Goal: Contribute content: Contribute content

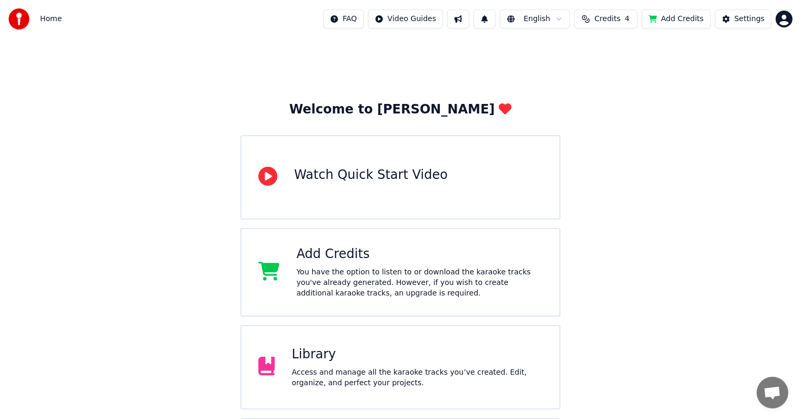
click at [330, 352] on div "Library" at bounding box center [416, 354] width 251 height 17
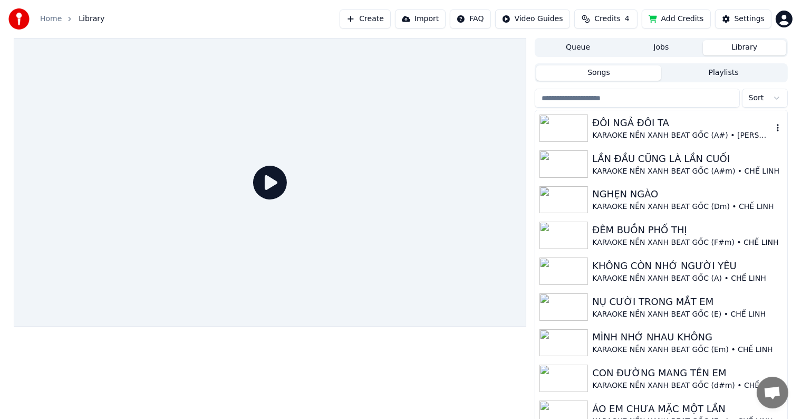
click at [622, 119] on div "ĐÔI NGẢ ĐÔI TA" at bounding box center [682, 122] width 180 height 15
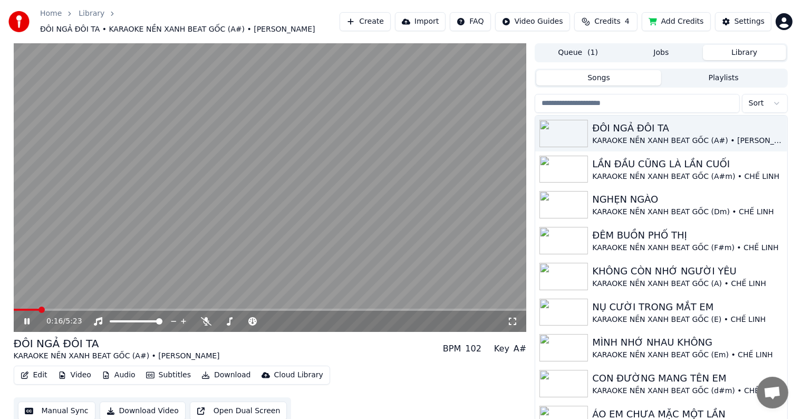
click at [38, 308] on span at bounding box center [41, 309] width 6 height 6
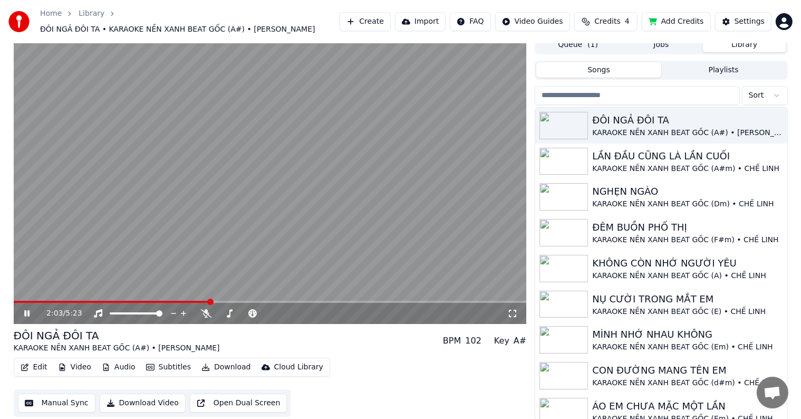
scroll to position [10, 0]
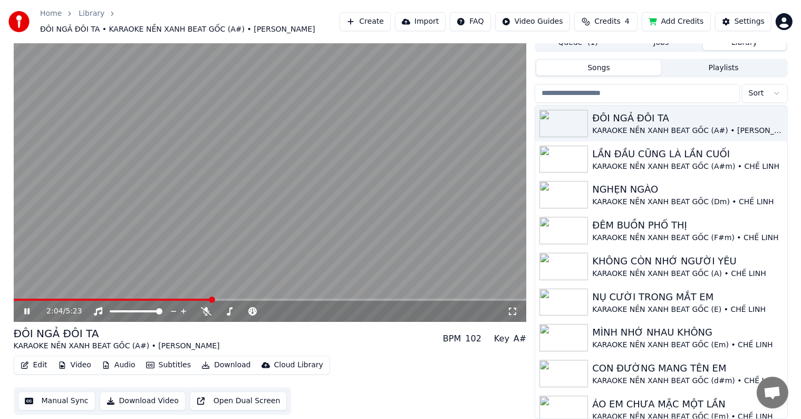
click at [65, 399] on button "Manual Sync" at bounding box center [56, 400] width 77 height 19
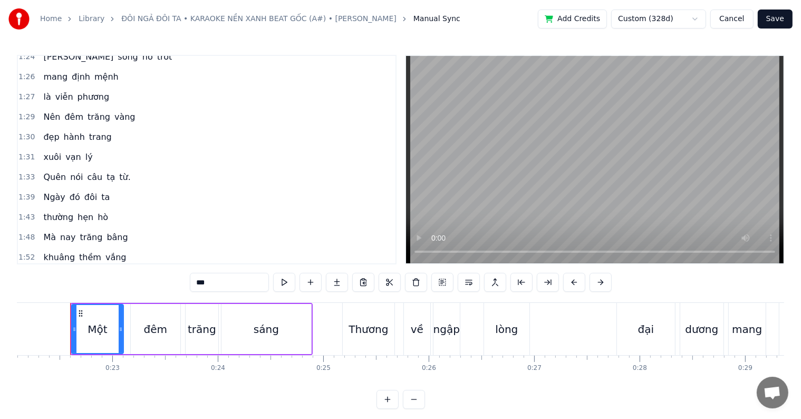
scroll to position [527, 0]
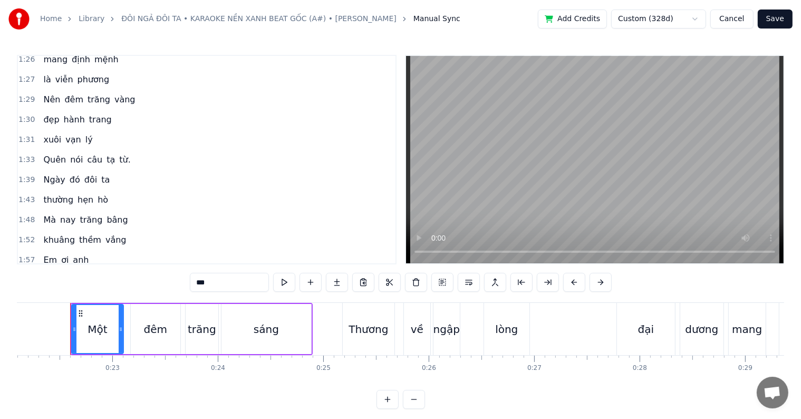
click at [42, 254] on span "Em" at bounding box center [50, 260] width 16 height 12
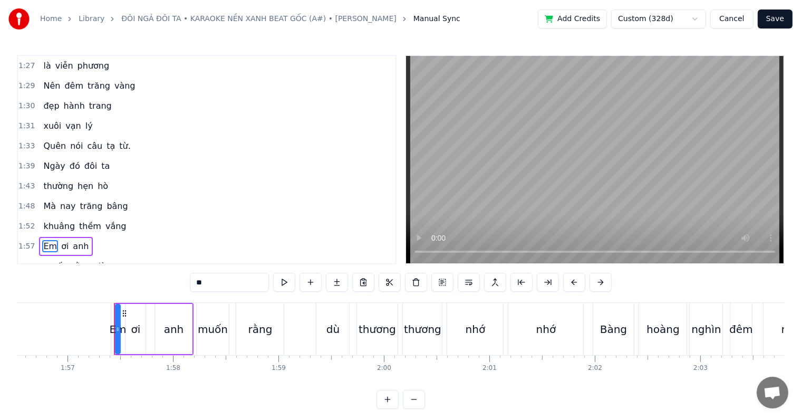
scroll to position [0, 12327]
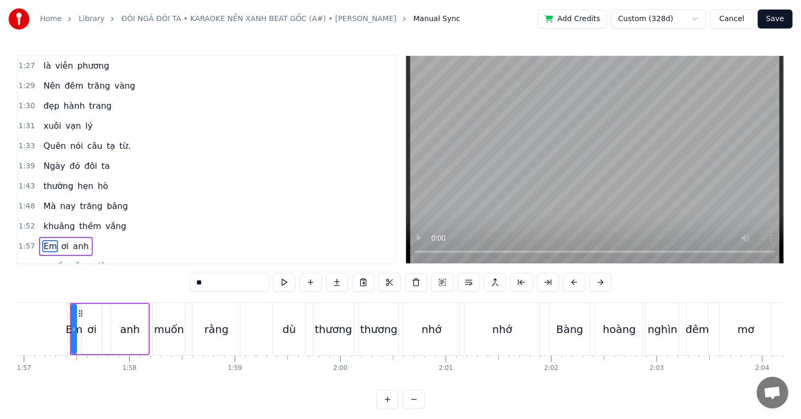
click at [48, 220] on span "khuâng" at bounding box center [59, 226] width 34 height 12
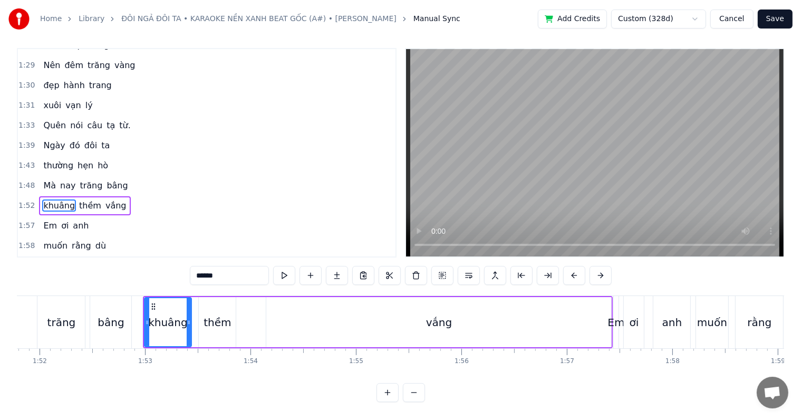
scroll to position [0, 11842]
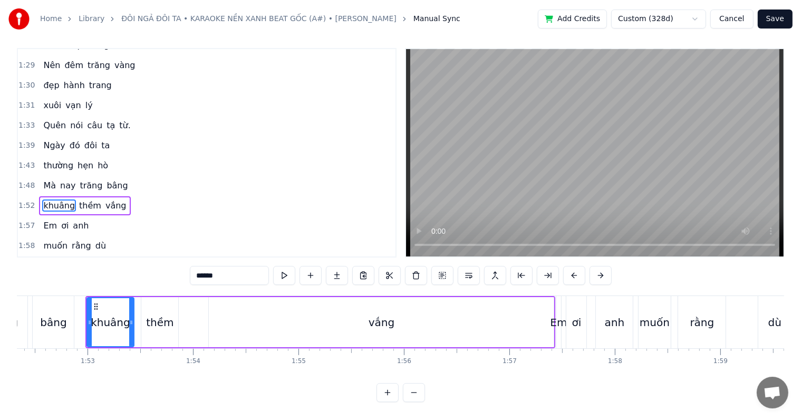
click at [558, 318] on div "Em" at bounding box center [558, 322] width 17 height 16
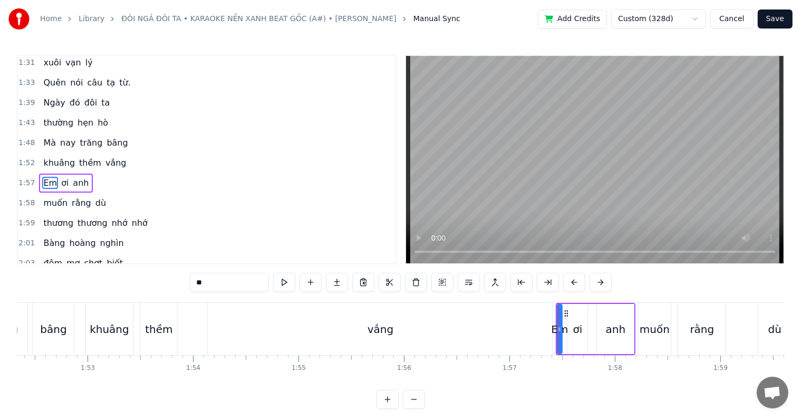
scroll to position [16, 0]
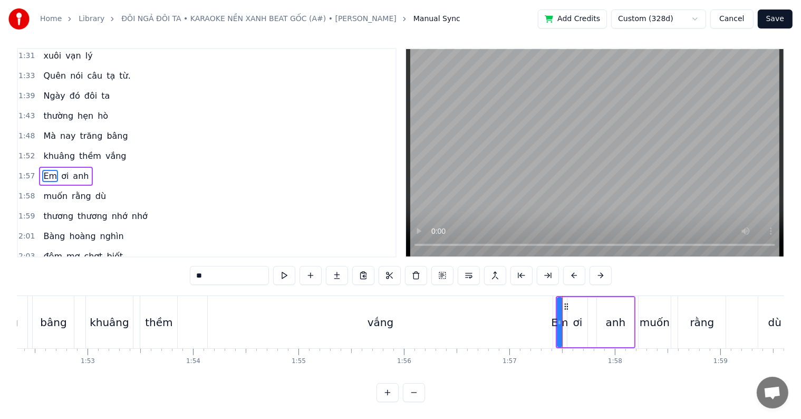
click at [504, 315] on div "vắng" at bounding box center [380, 322] width 345 height 52
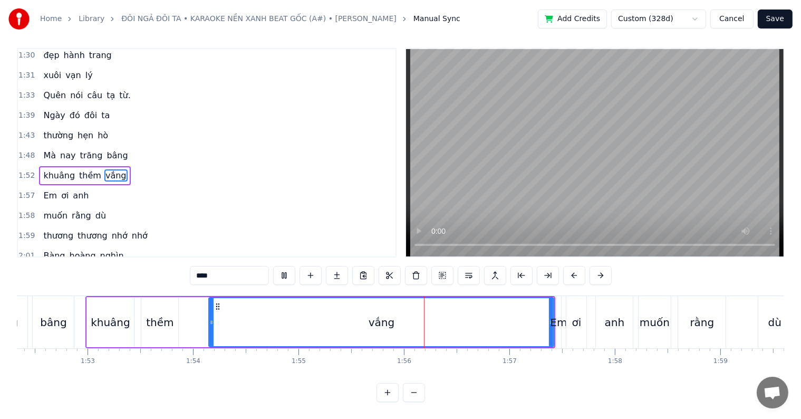
click at [557, 314] on div "Em" at bounding box center [558, 322] width 17 height 16
type input "**"
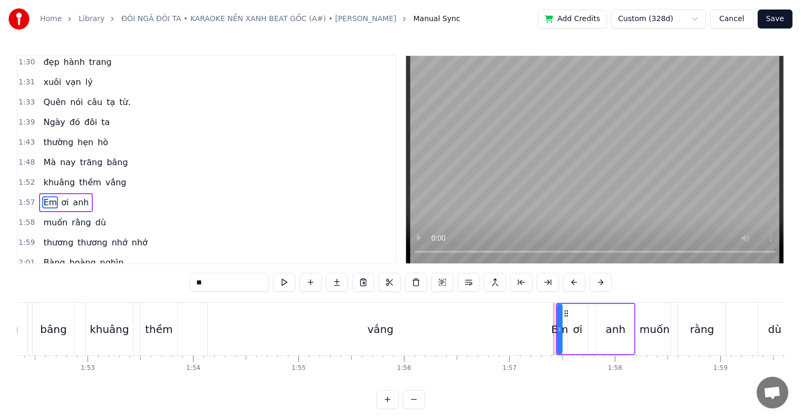
scroll to position [604, 0]
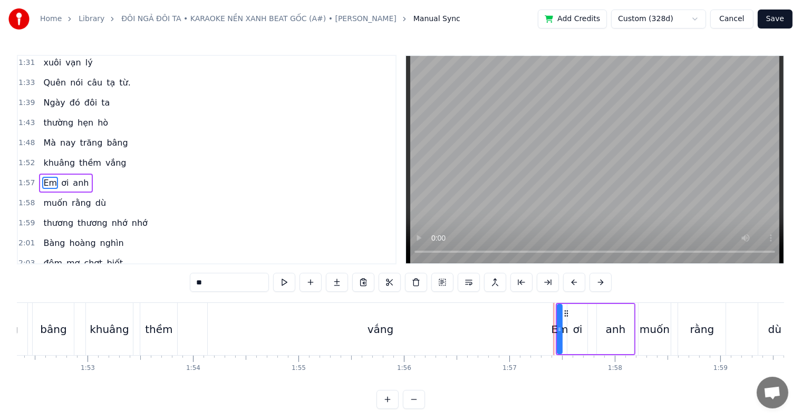
click at [44, 177] on span "Em" at bounding box center [50, 183] width 16 height 12
drag, startPoint x: 559, startPoint y: 328, endPoint x: 524, endPoint y: 327, distance: 34.3
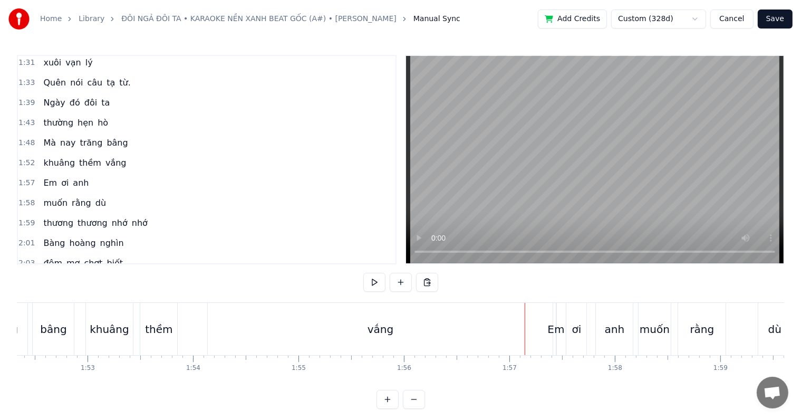
click at [44, 177] on span "Em" at bounding box center [50, 183] width 16 height 12
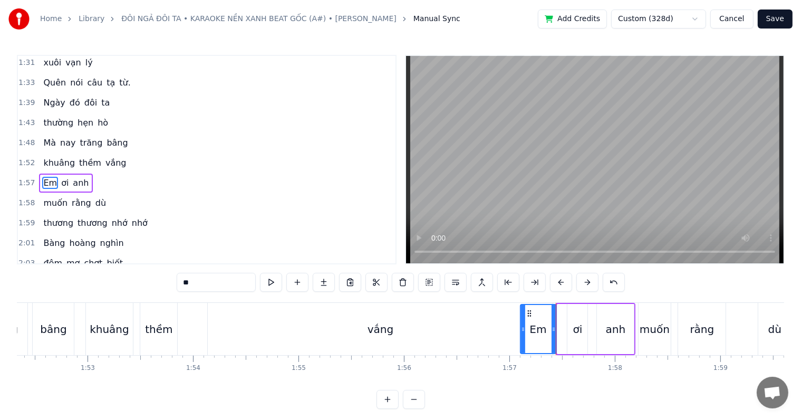
drag, startPoint x: 558, startPoint y: 329, endPoint x: 521, endPoint y: 326, distance: 37.0
click at [521, 326] on icon at bounding box center [523, 329] width 4 height 8
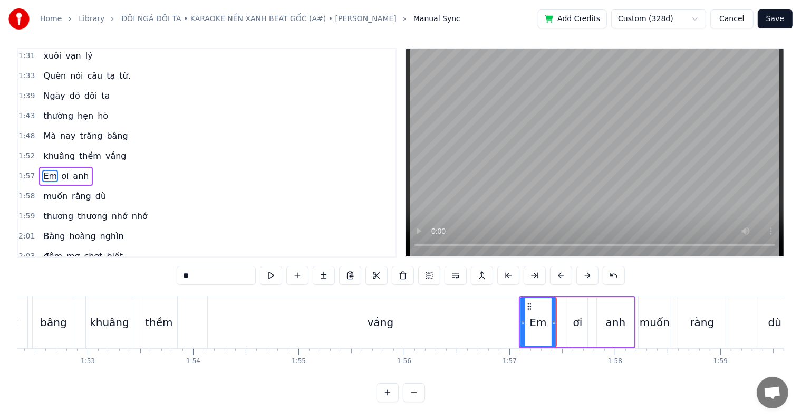
click at [578, 314] on div "ơi" at bounding box center [577, 322] width 9 height 16
drag, startPoint x: 570, startPoint y: 315, endPoint x: 560, endPoint y: 313, distance: 9.6
click at [560, 318] on icon at bounding box center [560, 322] width 4 height 8
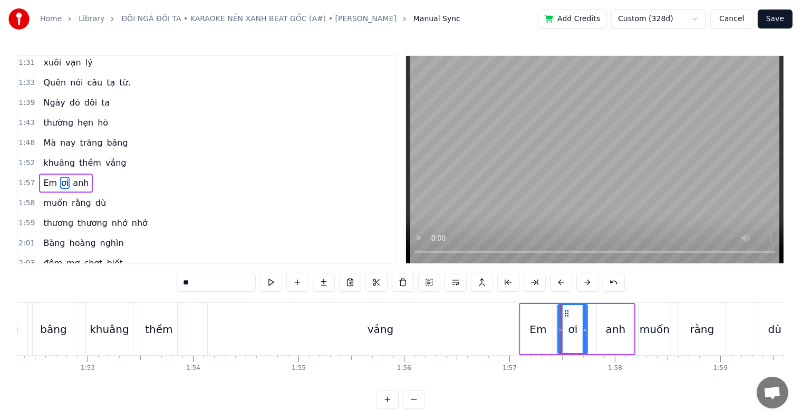
click at [457, 330] on div "vắng" at bounding box center [380, 329] width 345 height 52
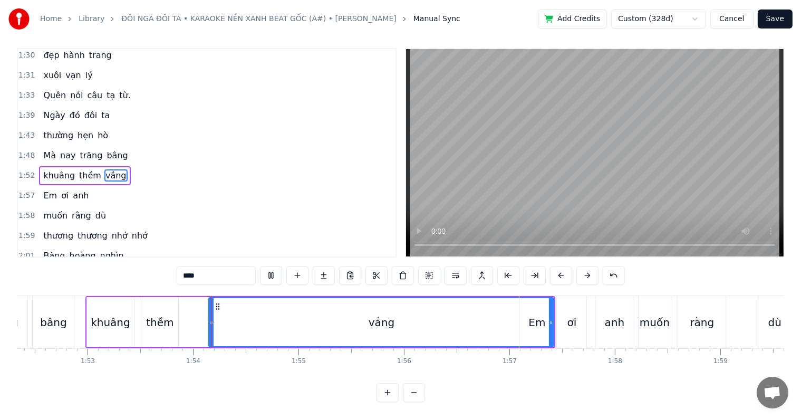
scroll to position [16, 0]
click at [365, 310] on div "vắng" at bounding box center [381, 322] width 344 height 48
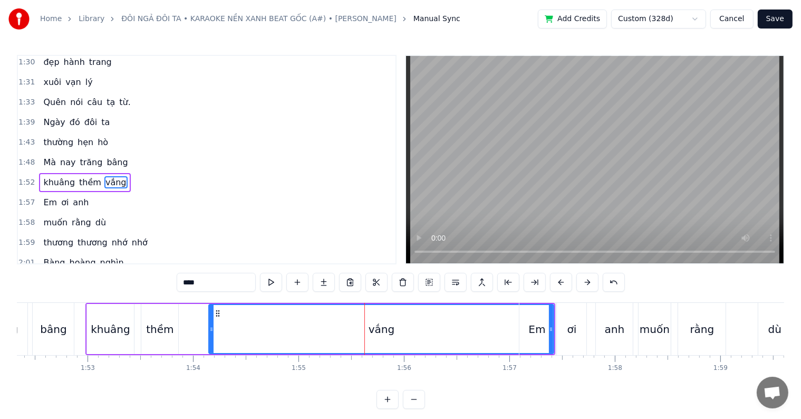
click at [514, 329] on div "vắng" at bounding box center [381, 329] width 344 height 48
click at [534, 283] on button at bounding box center [534, 282] width 22 height 19
click at [248, 332] on div "vắng" at bounding box center [361, 329] width 304 height 48
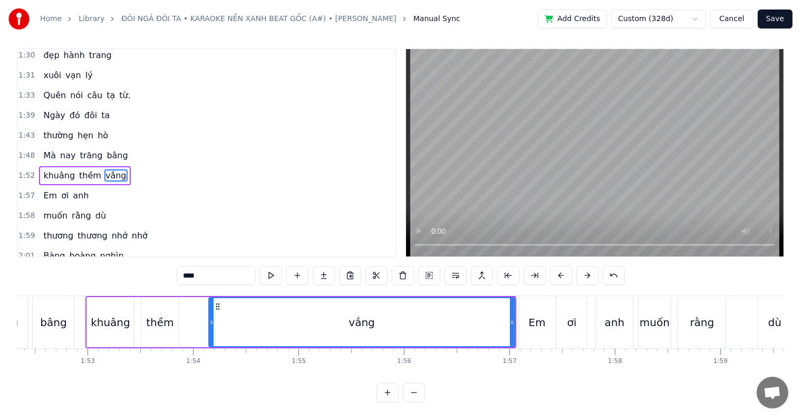
click at [155, 322] on div "thềm" at bounding box center [159, 322] width 37 height 50
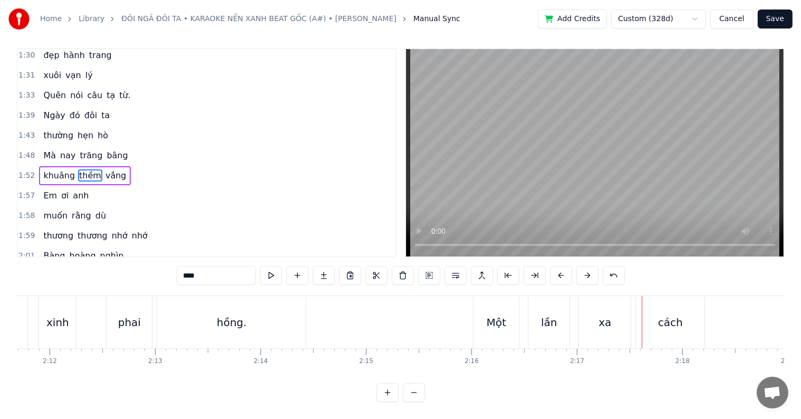
click at [491, 302] on div "Một" at bounding box center [495, 322] width 45 height 52
type input "***"
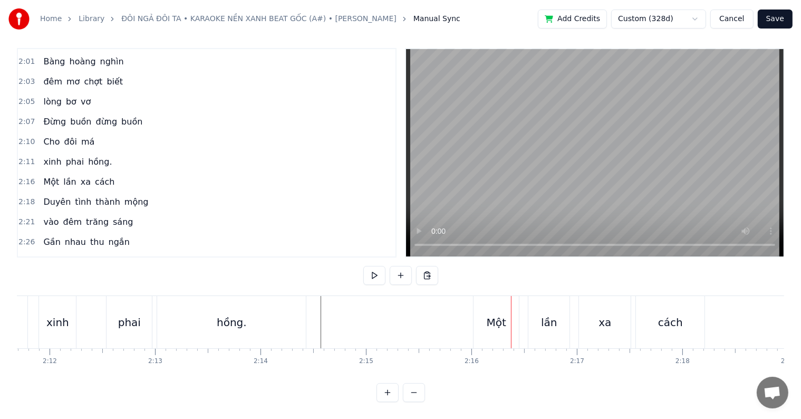
click at [487, 314] on div "Một" at bounding box center [497, 322] width 20 height 16
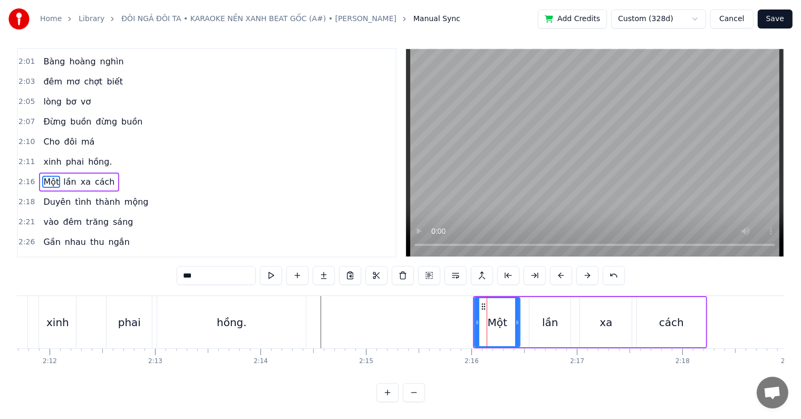
scroll to position [0, 0]
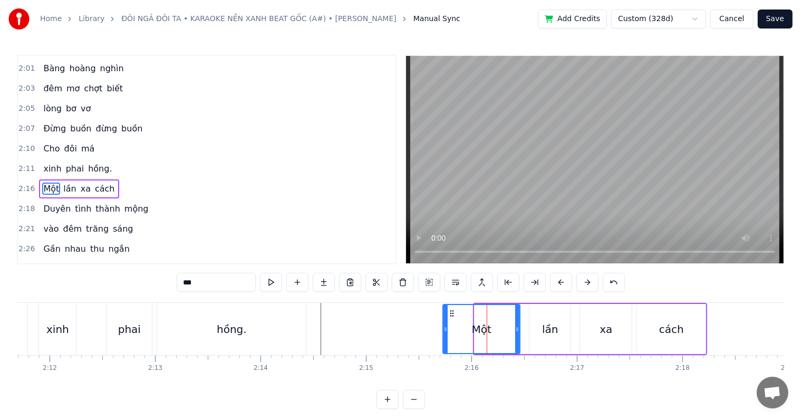
drag, startPoint x: 477, startPoint y: 326, endPoint x: 445, endPoint y: 326, distance: 31.6
click at [445, 326] on icon at bounding box center [445, 329] width 4 height 8
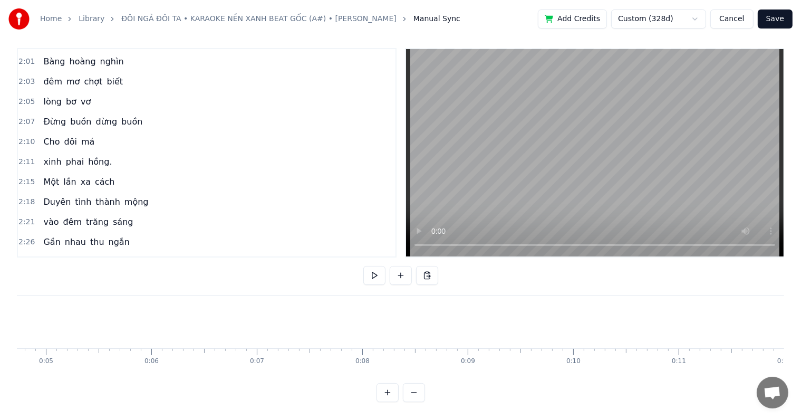
scroll to position [0, 460]
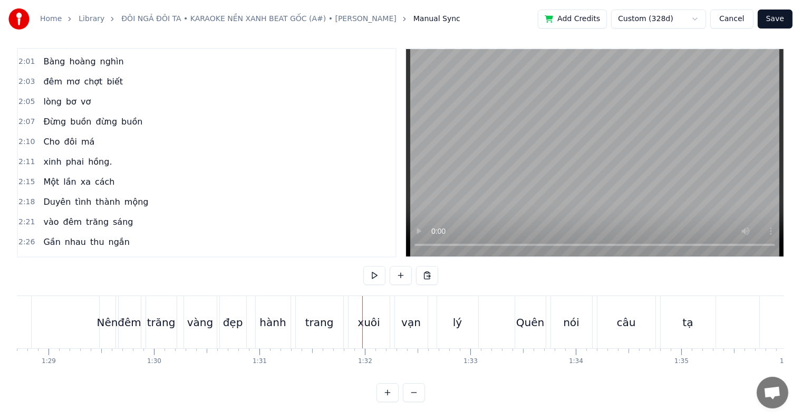
scroll to position [0, 9236]
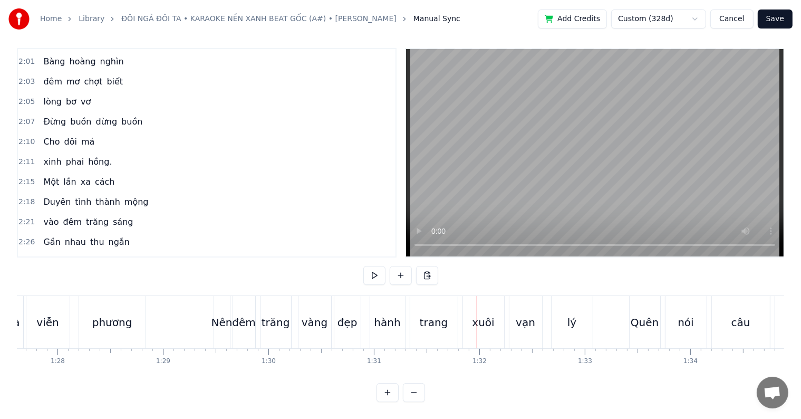
click at [219, 314] on div "Nên" at bounding box center [221, 322] width 21 height 16
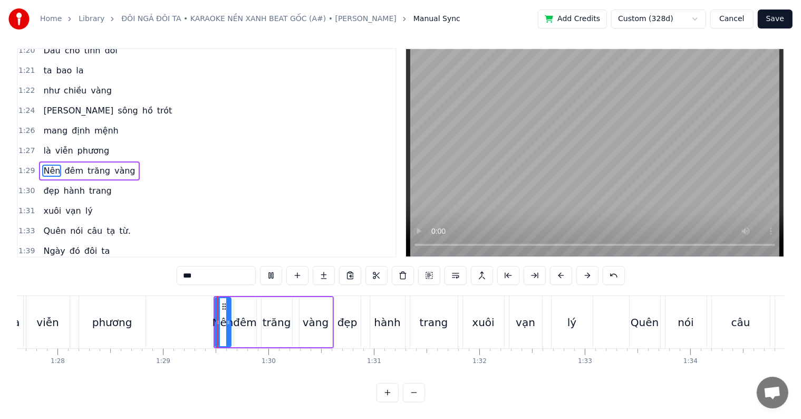
scroll to position [16, 0]
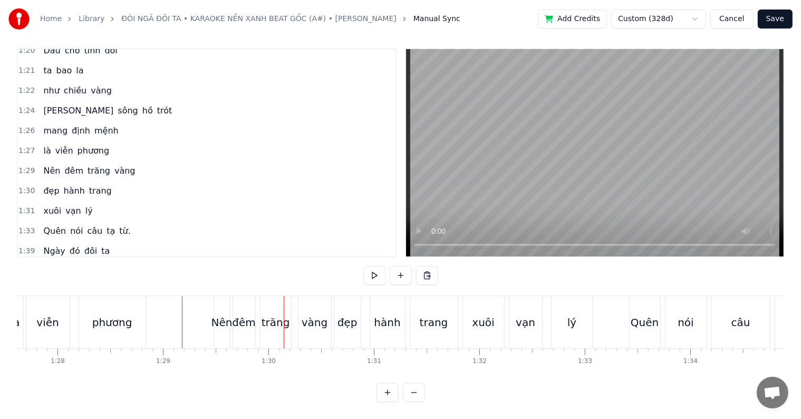
click at [217, 314] on div "Nên" at bounding box center [221, 322] width 21 height 16
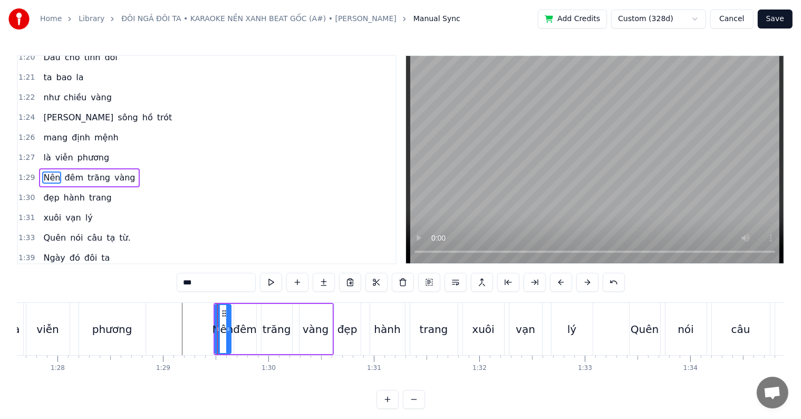
scroll to position [449, 0]
click at [237, 325] on div "đêm" at bounding box center [244, 329] width 23 height 16
click at [225, 330] on div "Nên" at bounding box center [222, 329] width 21 height 16
click at [229, 328] on icon at bounding box center [231, 329] width 4 height 8
click at [242, 331] on div "đêm" at bounding box center [244, 329] width 23 height 16
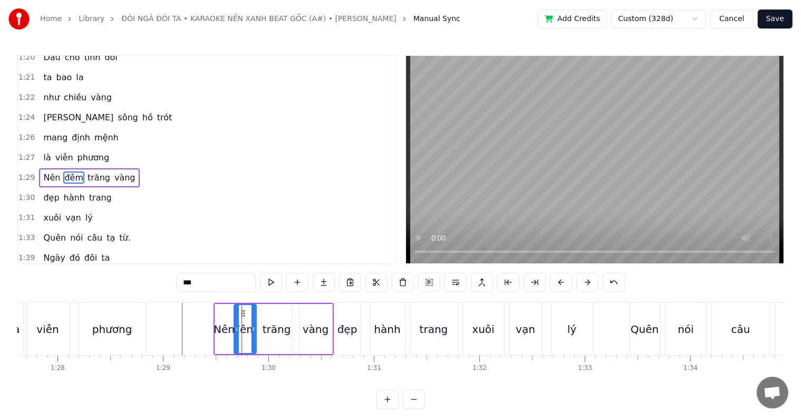
scroll to position [16, 0]
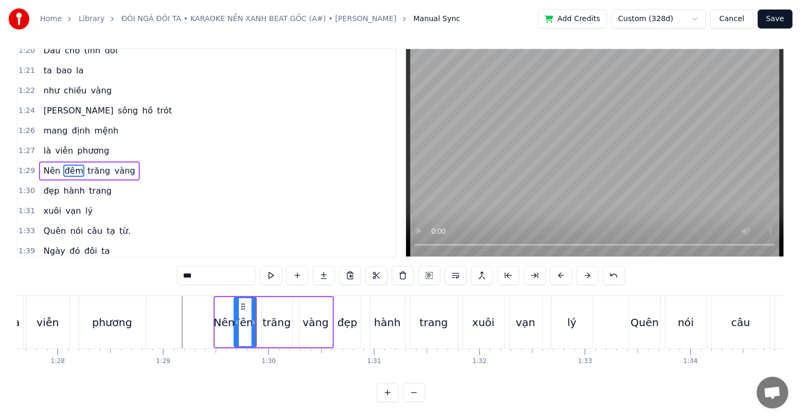
click at [273, 320] on div "trăng" at bounding box center [276, 322] width 28 height 16
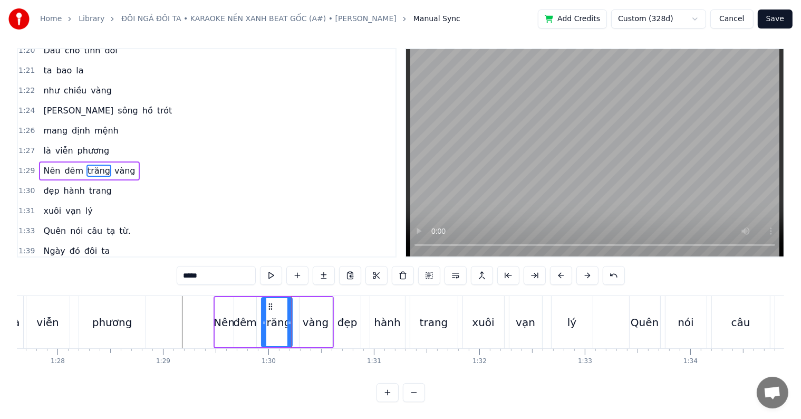
click at [242, 314] on div "đêm" at bounding box center [244, 322] width 23 height 16
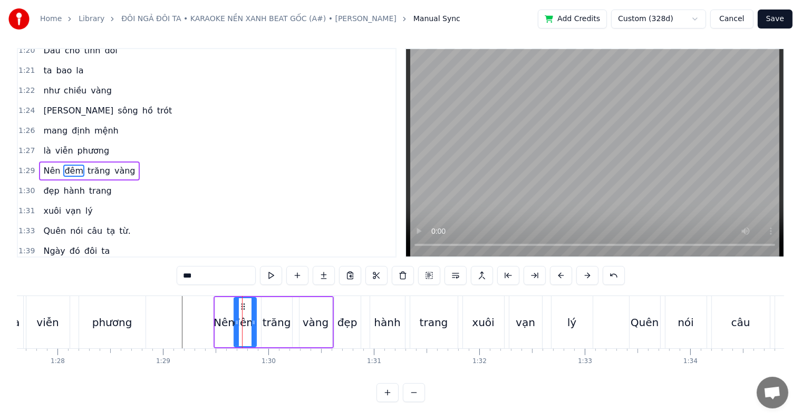
scroll to position [0, 0]
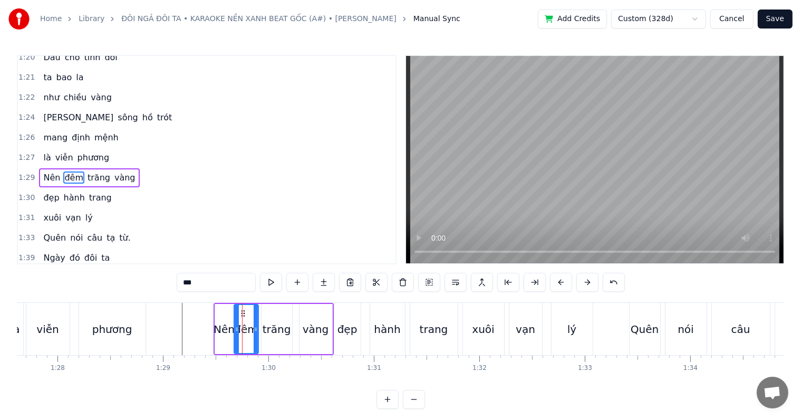
click at [254, 327] on icon at bounding box center [256, 329] width 4 height 8
click at [271, 330] on div "trăng" at bounding box center [276, 329] width 28 height 16
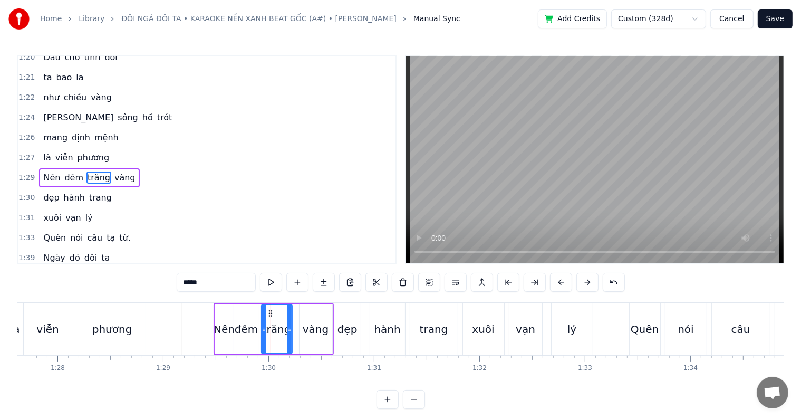
scroll to position [16, 0]
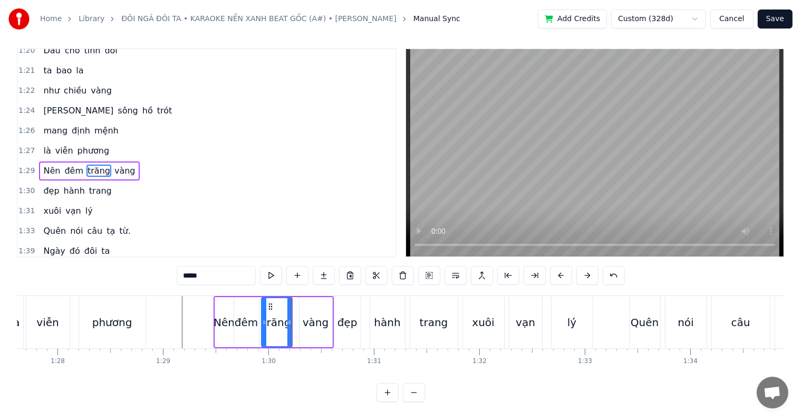
click at [326, 319] on div "vàng" at bounding box center [316, 322] width 26 height 16
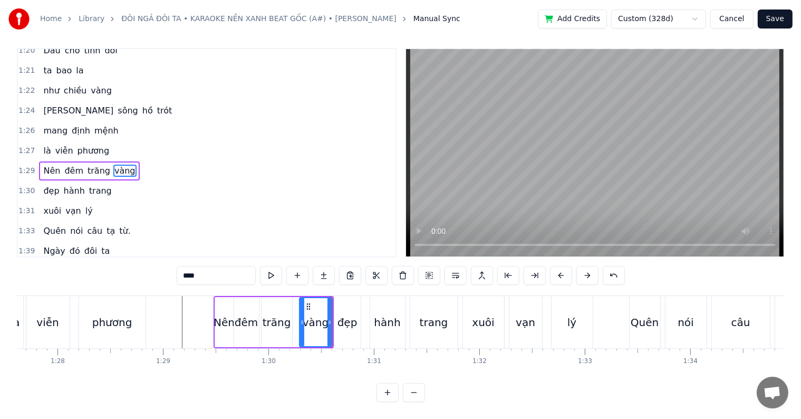
click at [223, 314] on div "Nên" at bounding box center [223, 322] width 21 height 16
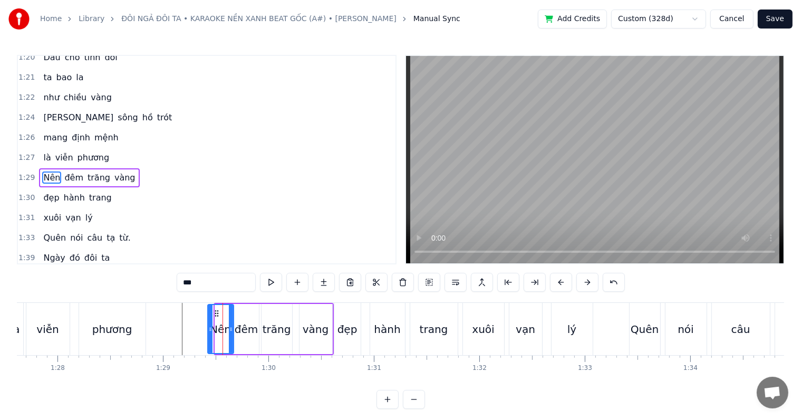
drag, startPoint x: 217, startPoint y: 326, endPoint x: 209, endPoint y: 326, distance: 7.4
click at [209, 326] on icon at bounding box center [210, 329] width 4 height 8
click at [29, 319] on div "viễn" at bounding box center [47, 329] width 43 height 52
type input "****"
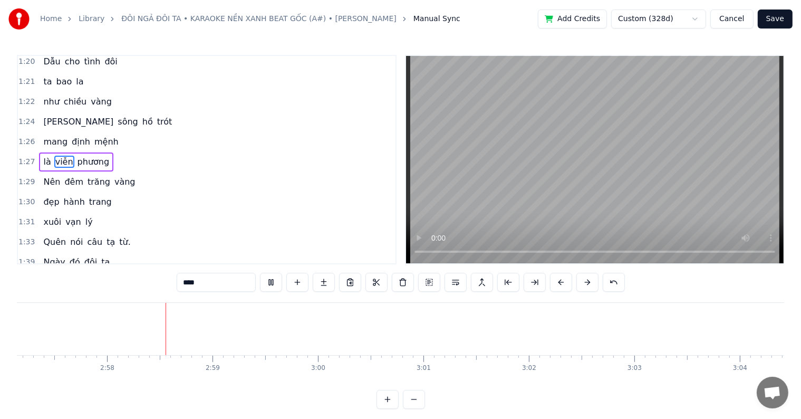
scroll to position [0, 18695]
click at [778, 17] on button "Save" at bounding box center [774, 18] width 35 height 19
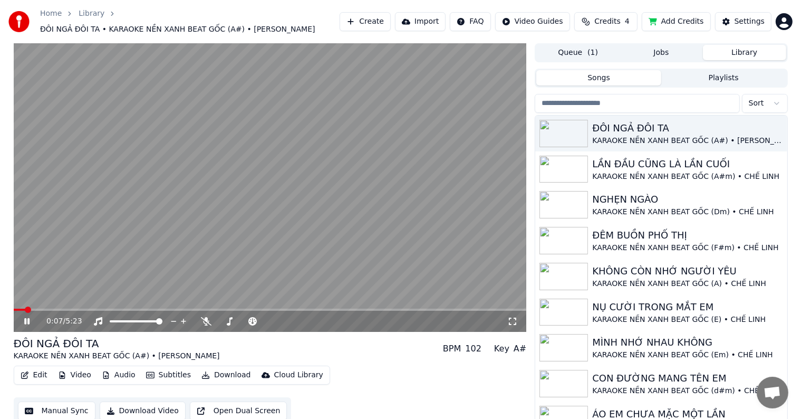
scroll to position [10, 0]
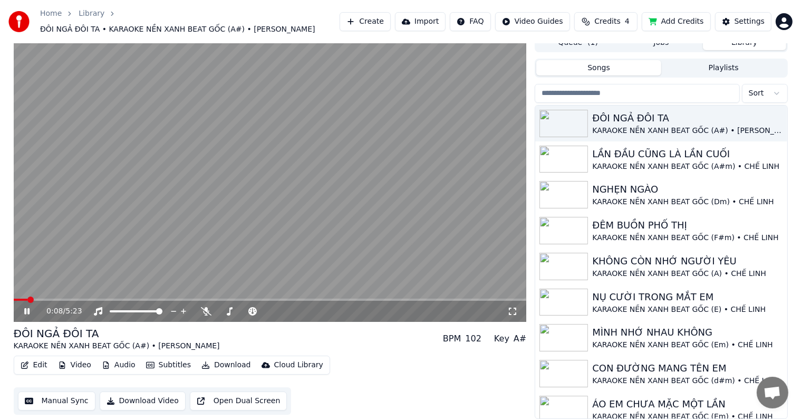
click at [141, 401] on button "Download Video" at bounding box center [143, 400] width 86 height 19
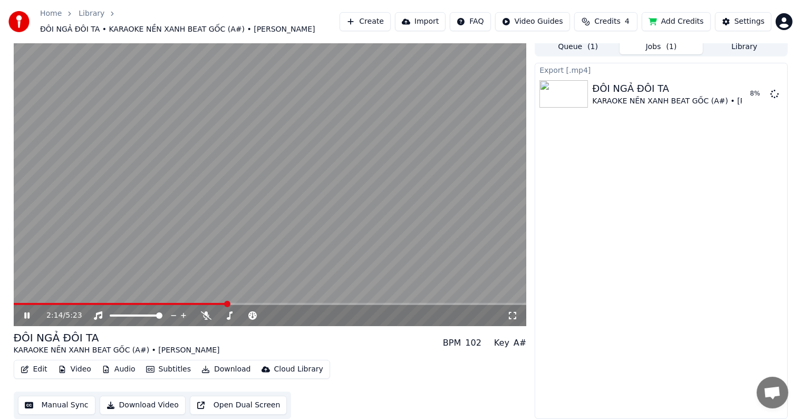
click at [105, 235] on video at bounding box center [270, 181] width 513 height 288
click at [751, 93] on button "Show" at bounding box center [747, 93] width 38 height 19
click at [737, 46] on button "Library" at bounding box center [744, 46] width 83 height 15
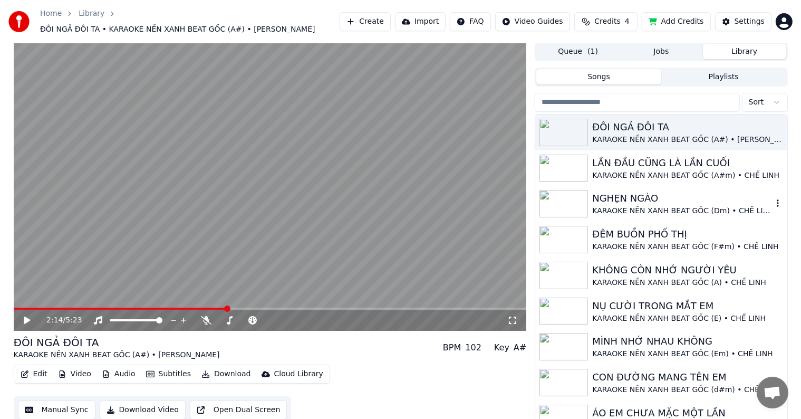
scroll to position [0, 0]
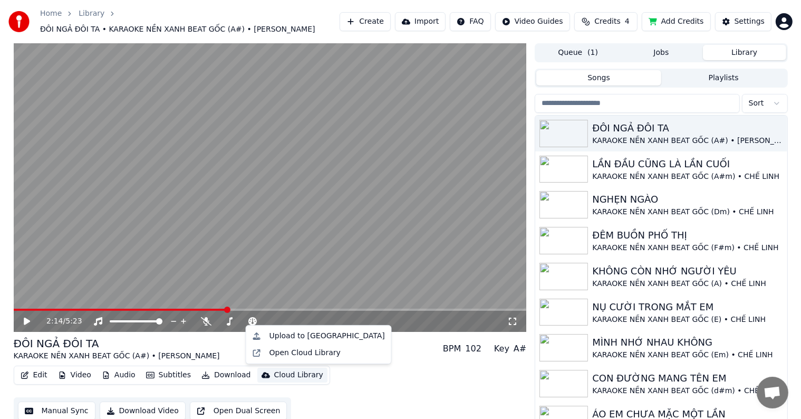
click at [318, 418] on html "Home Library ĐÔI NGẢ ĐÔI TA • KARAOKE NỀN XANH BEAT GỐC (A#) • [PERSON_NAME] Cr…" at bounding box center [400, 209] width 801 height 419
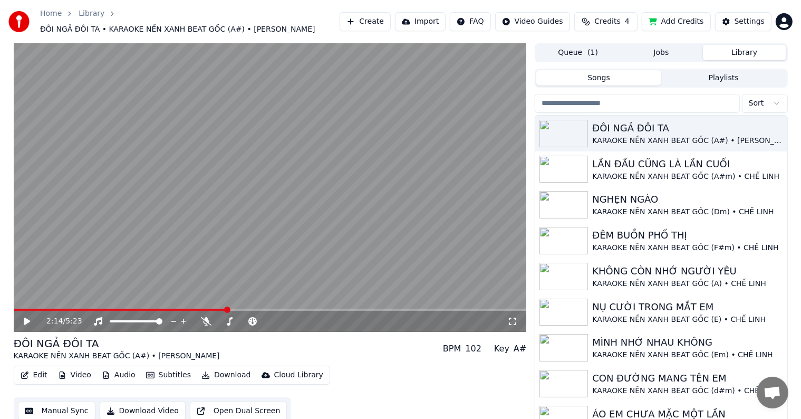
click at [388, 385] on div "Edit Video Audio Subtitles Download Cloud Library Manual Sync Download Video Op…" at bounding box center [270, 394] width 513 height 59
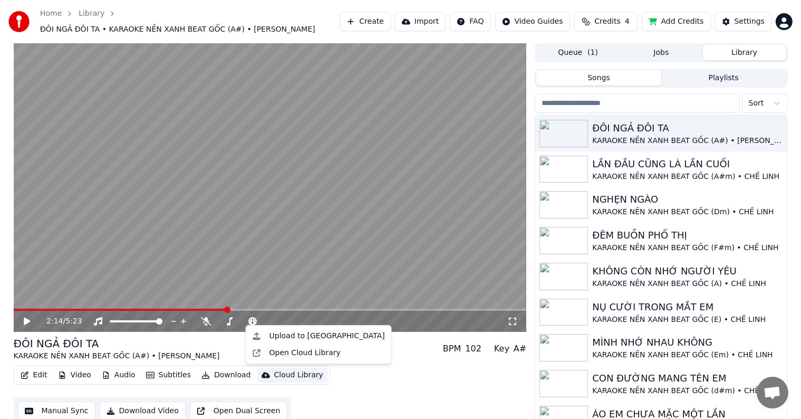
click at [292, 371] on div "Cloud Library" at bounding box center [298, 374] width 49 height 11
click at [294, 333] on div "Upload to [GEOGRAPHIC_DATA]" at bounding box center [326, 335] width 115 height 11
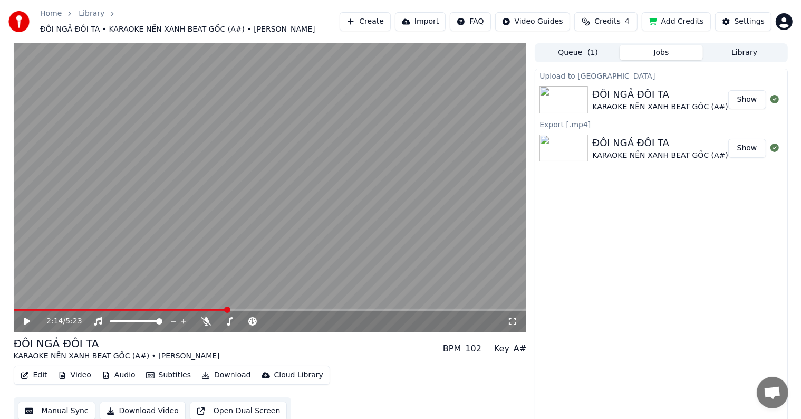
click at [643, 250] on div "Upload to Cloud Library ĐÔI NGẢ ĐÔI TA KARAOKE NỀN XANH BEAT GỐC (A#) • [PERSON…" at bounding box center [660, 247] width 252 height 356
